Goal: Answer question/provide support: Answer question/provide support

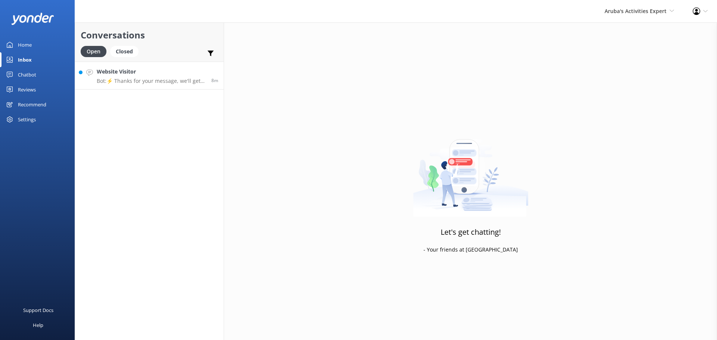
click at [139, 75] on h4 "Website Visitor" at bounding box center [151, 72] width 109 height 8
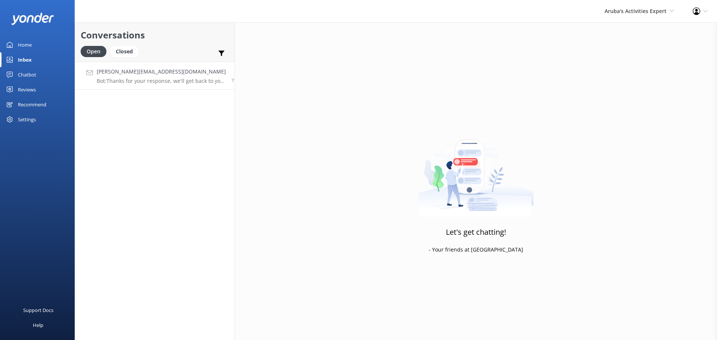
click at [152, 72] on h4 "Kelly@keleenleathers.com" at bounding box center [161, 72] width 129 height 8
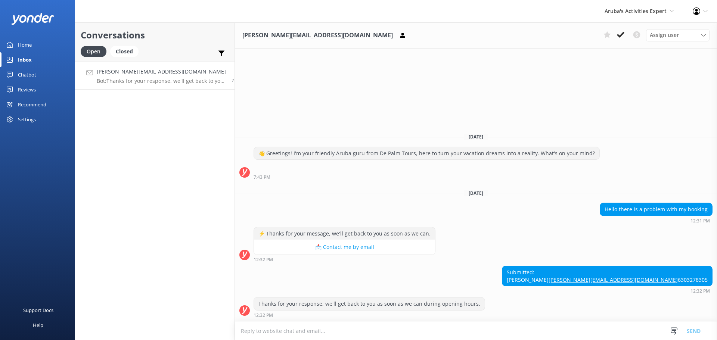
click at [402, 330] on textarea at bounding box center [476, 331] width 482 height 18
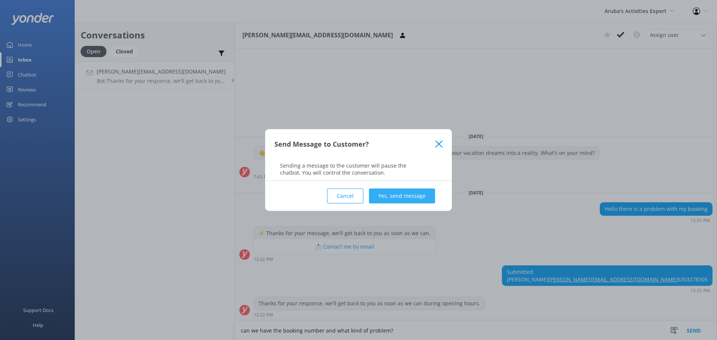
type textarea "can we have the booking number and what kind of problem?"
click at [392, 192] on button "Yes, send message" at bounding box center [402, 196] width 66 height 15
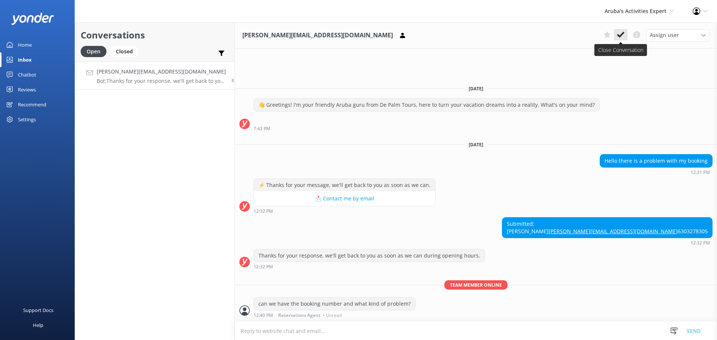
click at [618, 36] on use at bounding box center [620, 35] width 7 height 6
click at [629, 14] on span "Aruba's Activities Expert" at bounding box center [636, 10] width 62 height 7
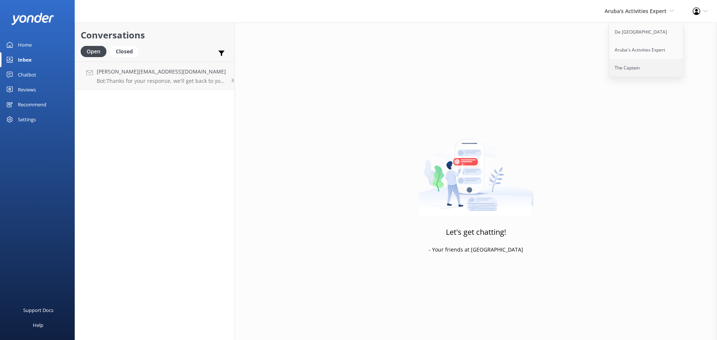
click at [631, 68] on link "The Captain" at bounding box center [646, 68] width 75 height 18
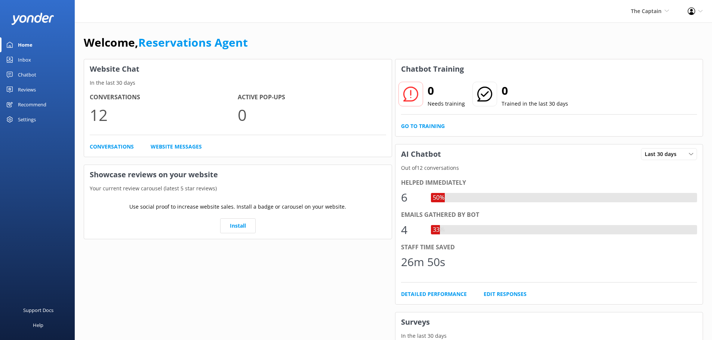
click at [30, 60] on div "Inbox" at bounding box center [24, 59] width 13 height 15
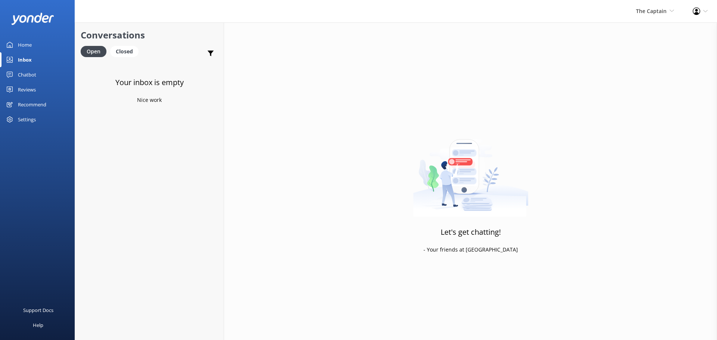
click at [646, 4] on div "The Captain De Palm Island Aruba's Activities Expert The Captain" at bounding box center [655, 11] width 57 height 22
click at [647, 46] on link "Aruba's Activities Expert" at bounding box center [646, 50] width 75 height 18
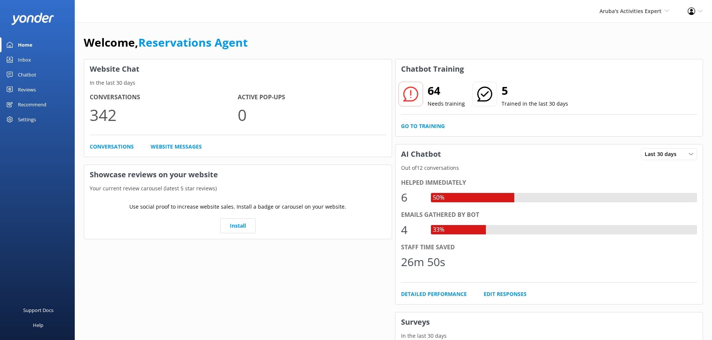
click at [26, 61] on div "Inbox" at bounding box center [24, 59] width 13 height 15
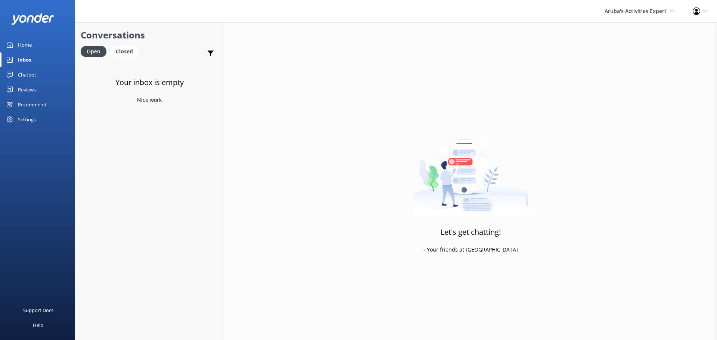
click at [610, 20] on div "Aruba's Activities Expert De Palm Island Aruba's Activities Expert The Captain" at bounding box center [640, 11] width 88 height 22
click at [622, 29] on link "De [GEOGRAPHIC_DATA]" at bounding box center [646, 32] width 75 height 18
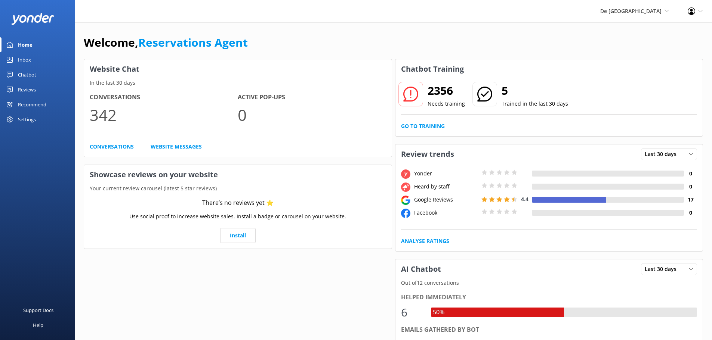
click at [24, 58] on div "Inbox" at bounding box center [24, 59] width 13 height 15
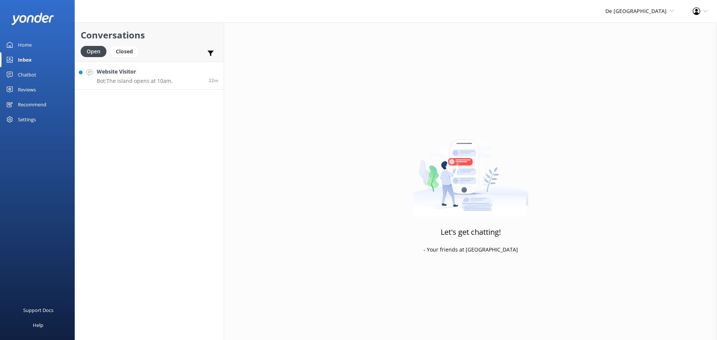
click at [167, 75] on h4 "Website Visitor" at bounding box center [135, 72] width 76 height 8
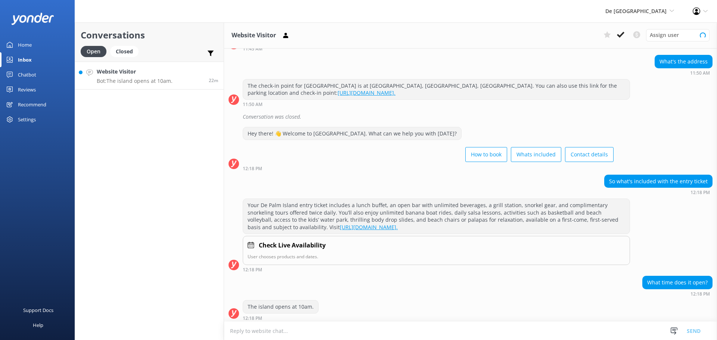
scroll to position [175, 0]
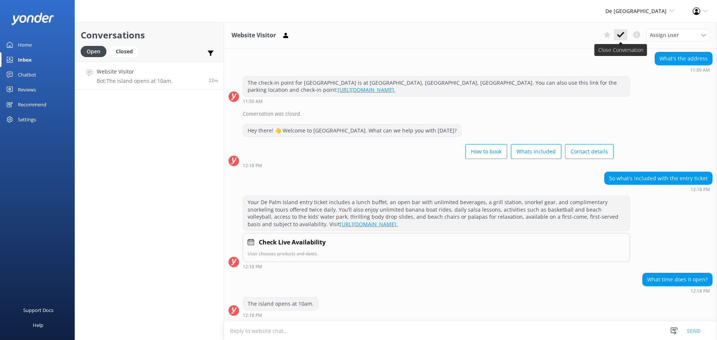
click at [621, 31] on button at bounding box center [620, 34] width 13 height 11
